Goal: Information Seeking & Learning: Learn about a topic

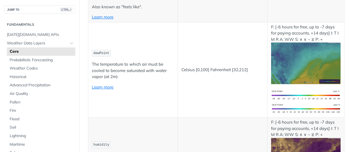
scroll to position [248, 0]
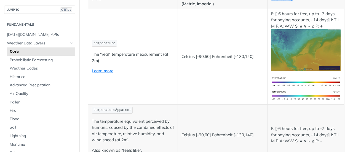
scroll to position [166, 0]
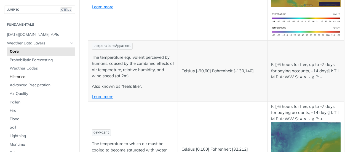
click at [17, 76] on span "Historical" at bounding box center [42, 77] width 64 height 6
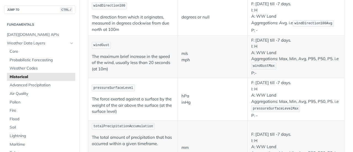
scroll to position [386, 0]
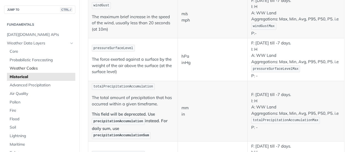
click at [32, 69] on span "Weather Codes" at bounding box center [42, 69] width 64 height 6
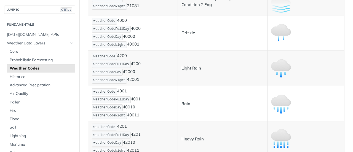
scroll to position [635, 0]
